Goal: Task Accomplishment & Management: Use online tool/utility

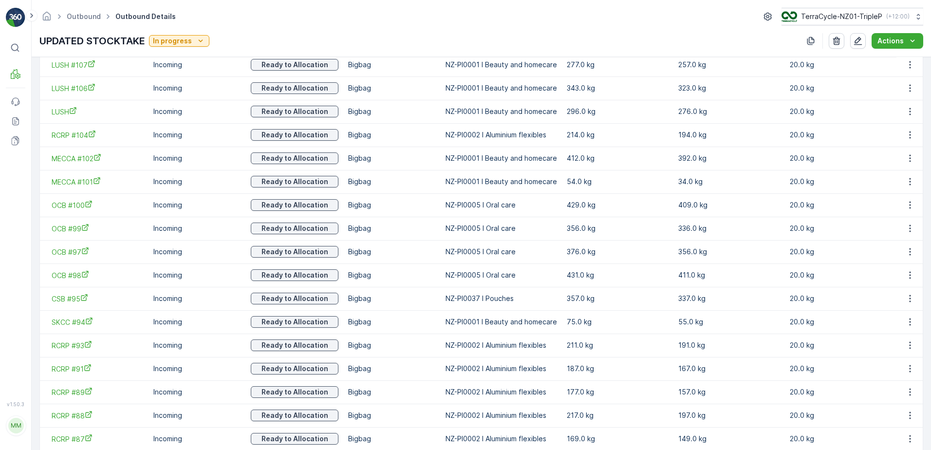
scroll to position [438, 0]
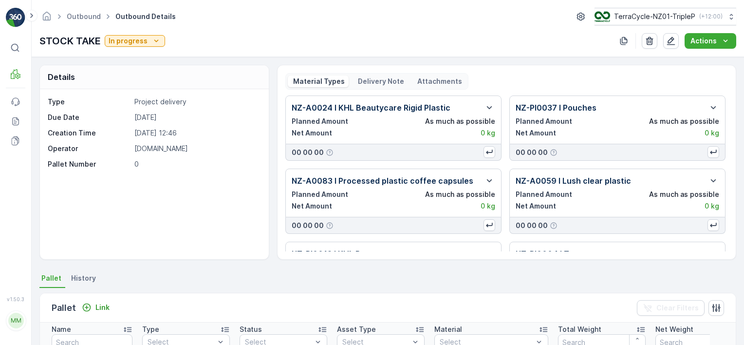
scroll to position [239, 0]
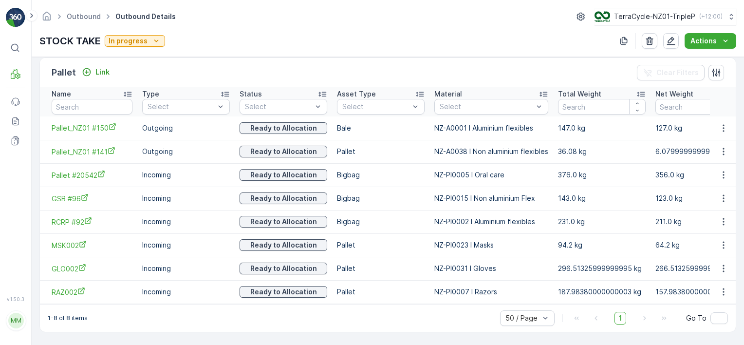
click at [375, 29] on div "Outbound Outbound Details TerraCycle-NZ01-TripleP ( +12:00 ) STOCK TAKE In prog…" at bounding box center [388, 28] width 713 height 57
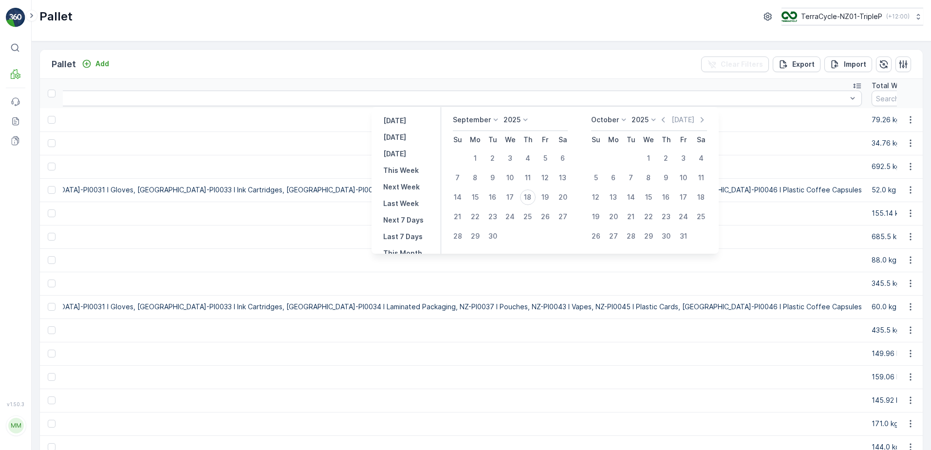
click at [510, 120] on p "2025" at bounding box center [512, 120] width 17 height 10
click at [521, 173] on span "2023" at bounding box center [518, 175] width 16 height 10
click at [476, 174] on div "4" at bounding box center [475, 178] width 16 height 16
type input "04.09.2023"
click at [680, 118] on p "Today" at bounding box center [683, 120] width 23 height 10
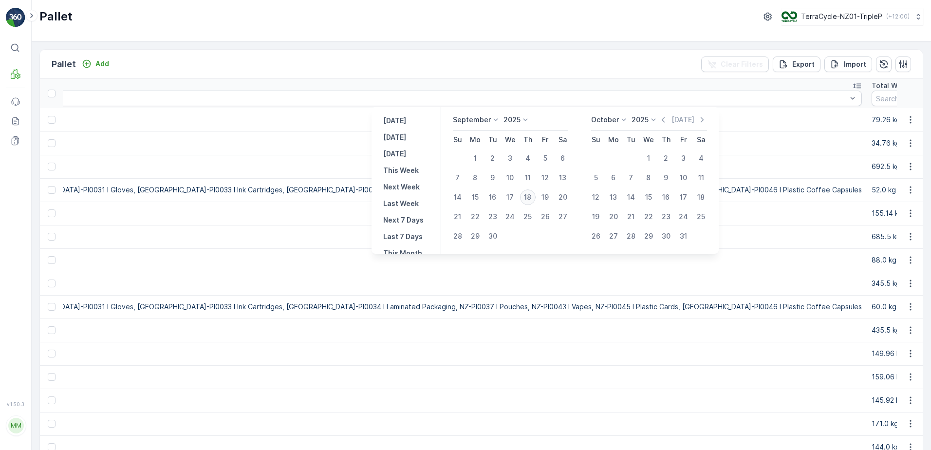
click at [529, 196] on div "18" at bounding box center [528, 197] width 16 height 16
type input "18.09.2025"
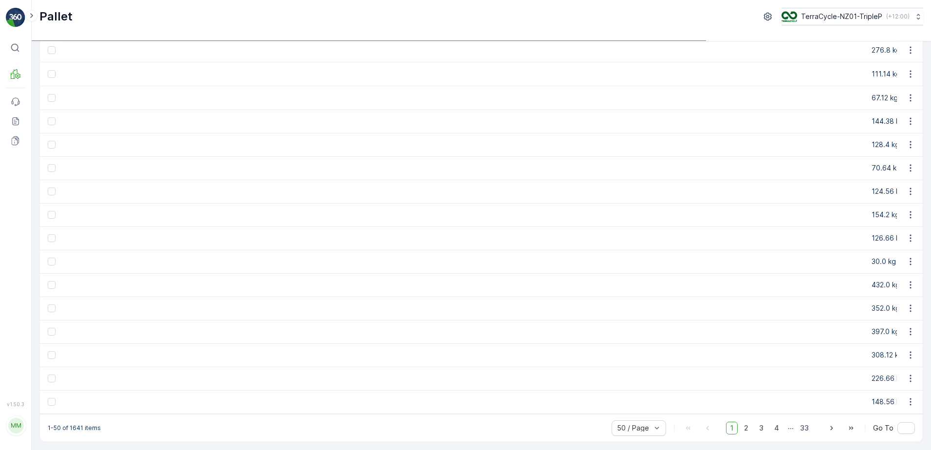
scroll to position [871, 0]
drag, startPoint x: 734, startPoint y: 414, endPoint x: 748, endPoint y: 408, distance: 15.9
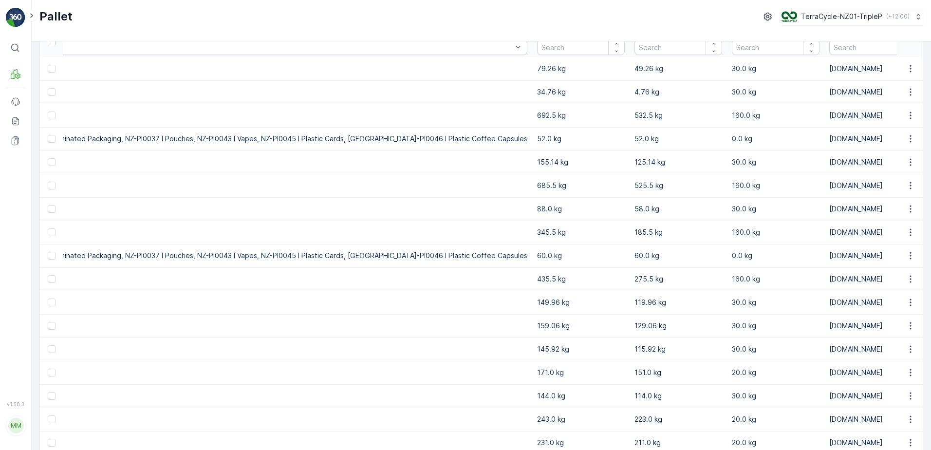
scroll to position [0, 0]
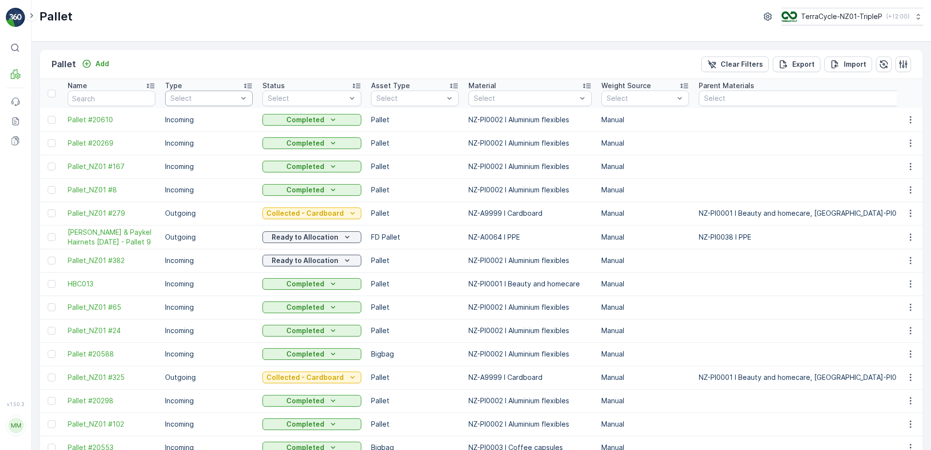
click at [196, 100] on div "Select" at bounding box center [209, 99] width 88 height 16
click at [198, 118] on span "Incoming" at bounding box center [185, 120] width 29 height 8
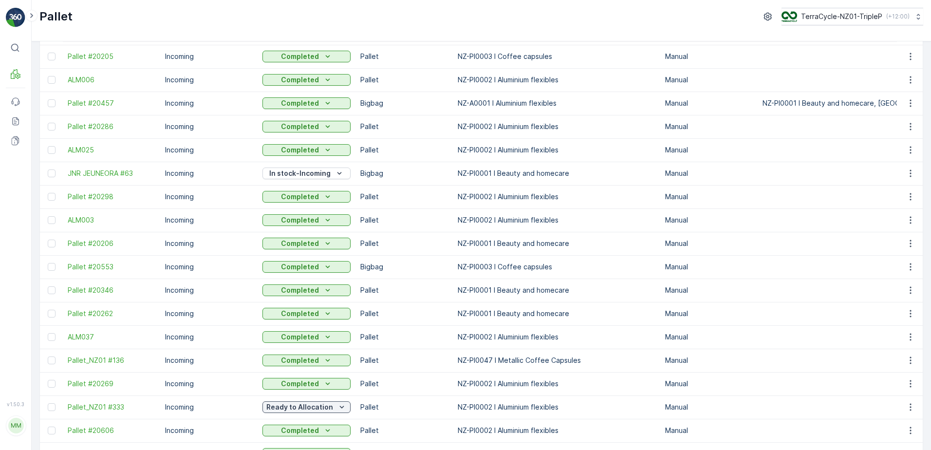
scroll to position [292, 0]
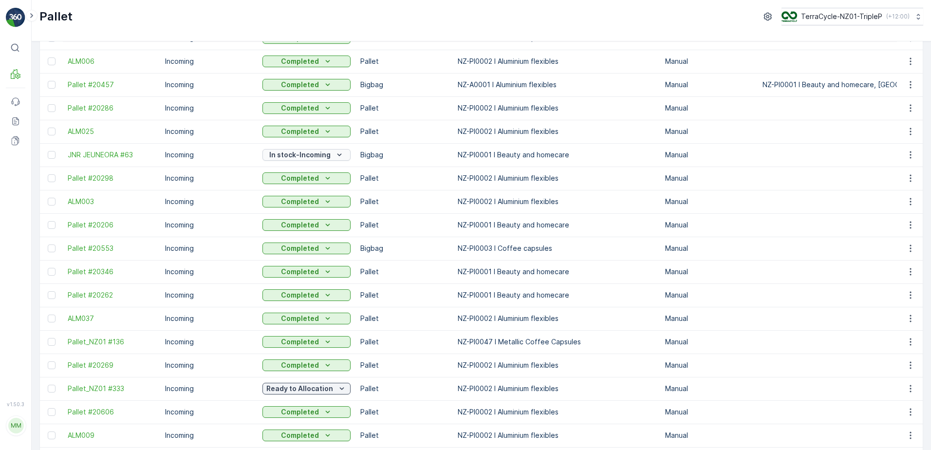
click at [311, 154] on p "In stock-Incoming" at bounding box center [299, 155] width 61 height 10
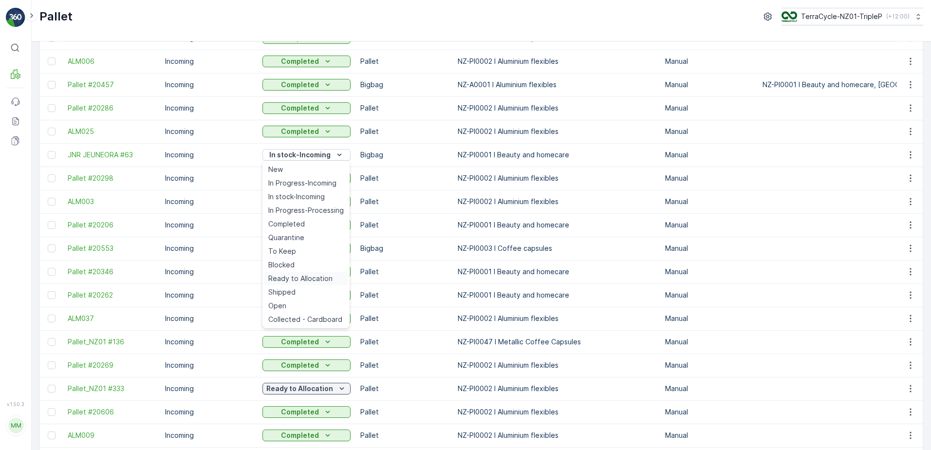
click at [316, 278] on span "Ready to Allocation" at bounding box center [300, 279] width 64 height 10
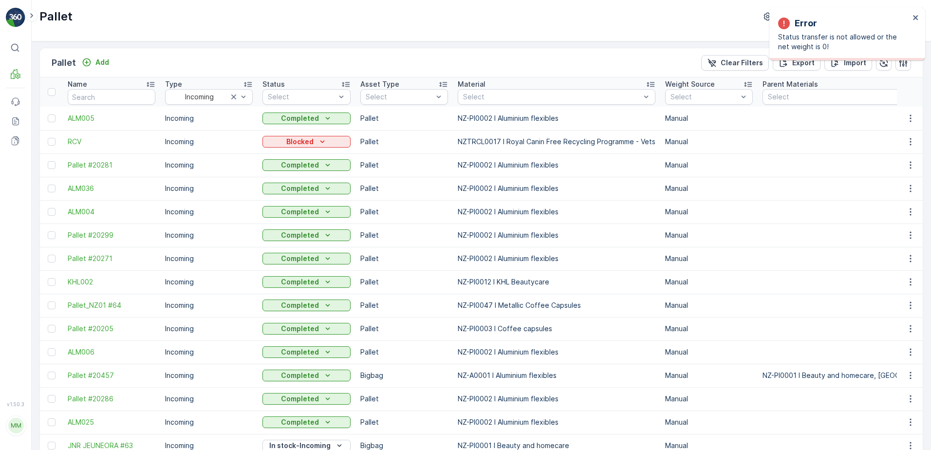
scroll to position [0, 0]
click at [307, 142] on p "Blocked" at bounding box center [299, 143] width 27 height 10
click at [308, 63] on div "Pallet Add Clear Filters Export Import" at bounding box center [481, 64] width 883 height 29
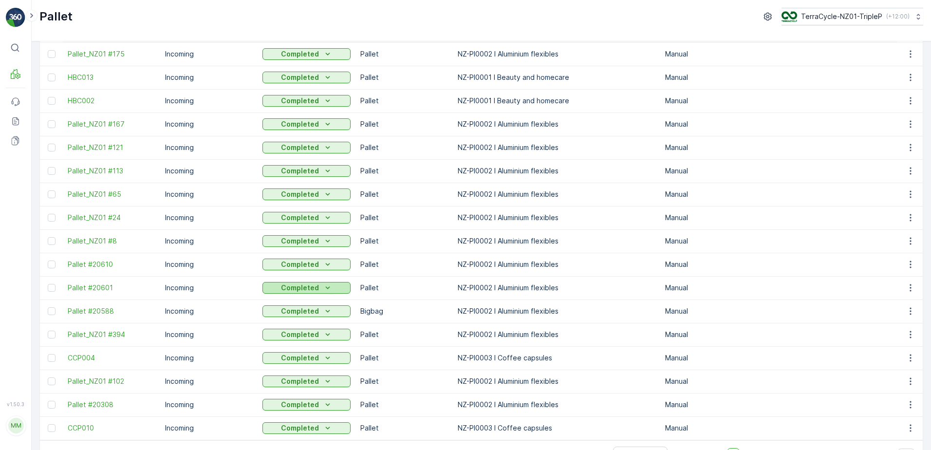
scroll to position [869, 0]
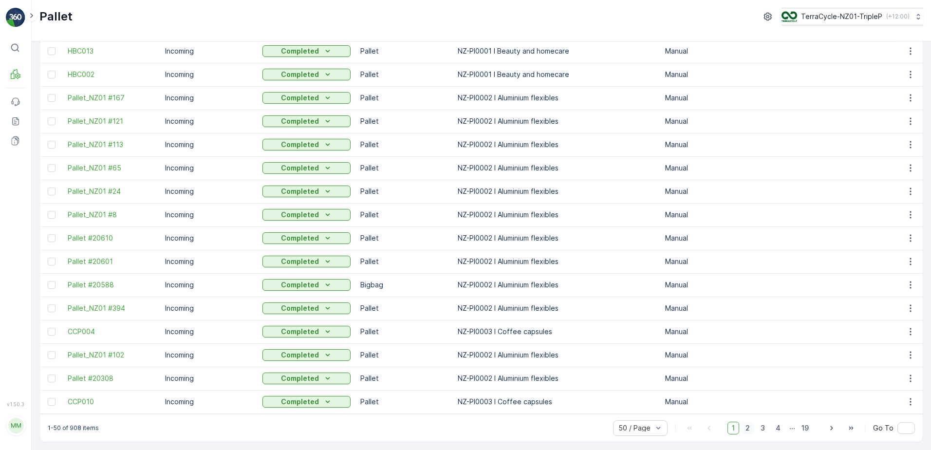
click at [744, 428] on span "2" at bounding box center [747, 428] width 13 height 13
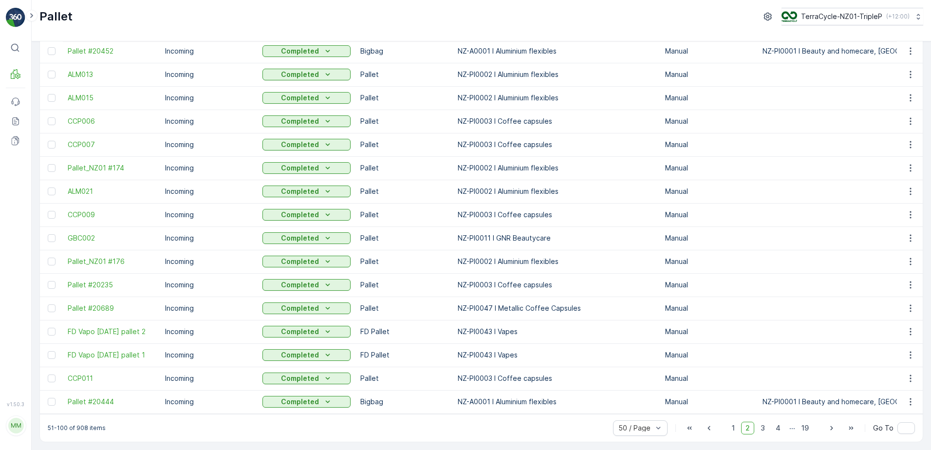
scroll to position [74, 0]
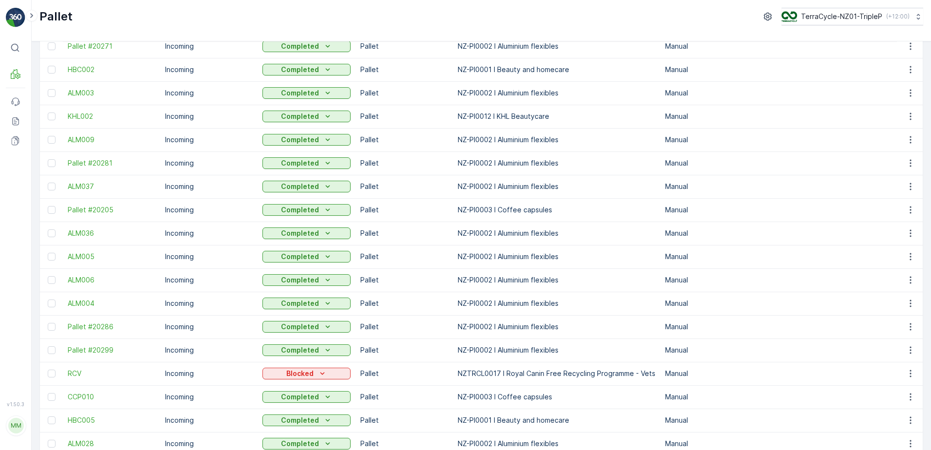
click at [744, 428] on td "Manual" at bounding box center [709, 420] width 97 height 23
